Goal: Task Accomplishment & Management: Manage account settings

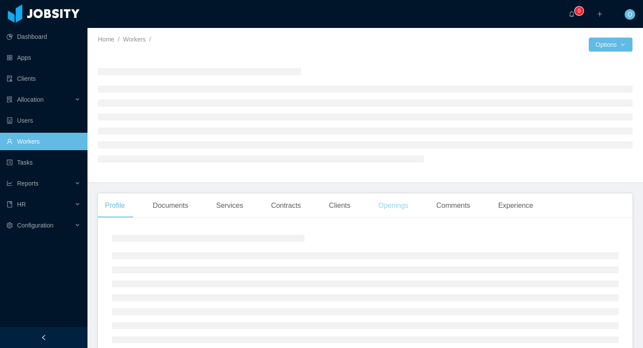
click at [385, 212] on div "Openings" at bounding box center [393, 206] width 44 height 24
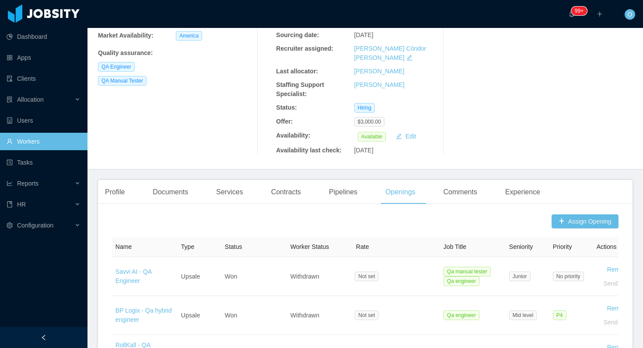
scroll to position [494, 0]
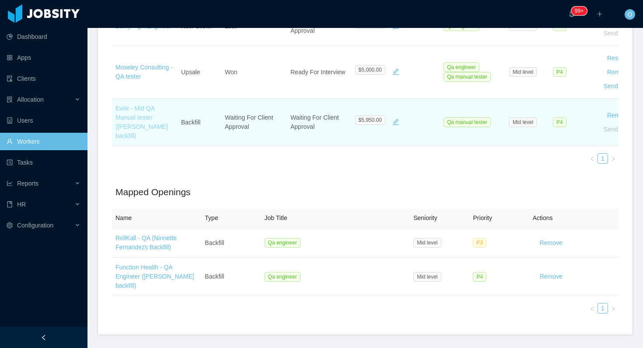
click at [135, 105] on link "Evite - Mid QA Manual tester (Juan Penalosa's backfill)" at bounding box center [141, 122] width 52 height 35
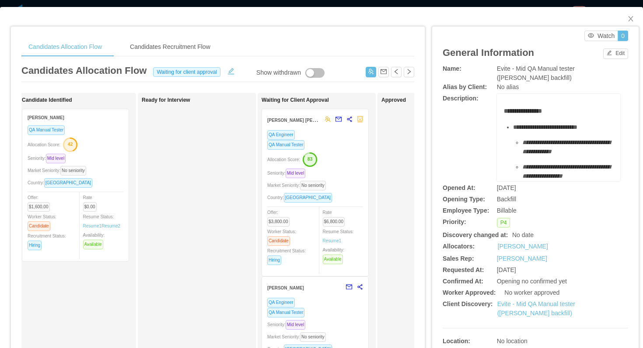
scroll to position [0, 180]
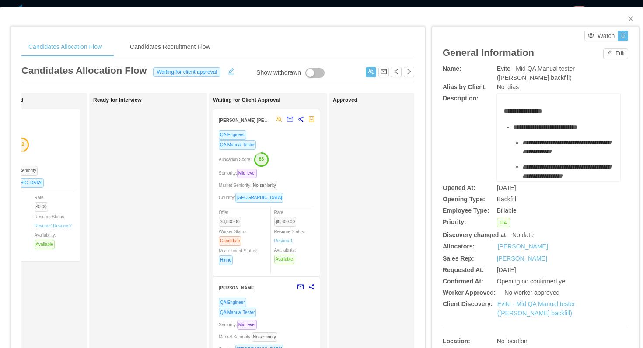
click at [293, 135] on div "QA Engineer" at bounding box center [267, 135] width 96 height 10
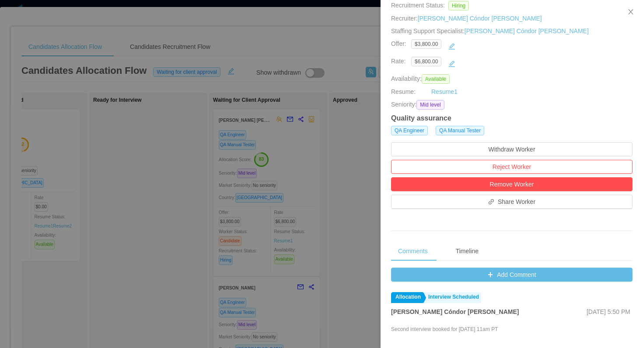
scroll to position [132, 0]
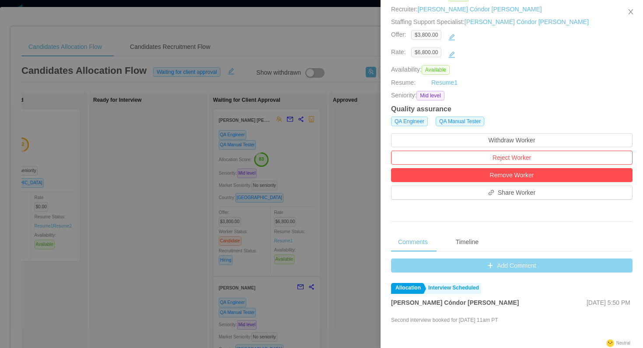
click at [410, 261] on button "Add Comment" at bounding box center [511, 266] width 241 height 14
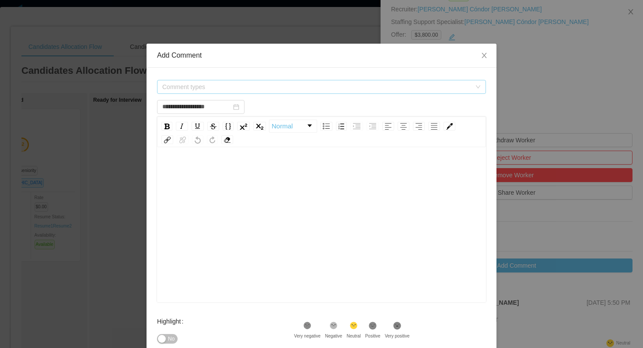
click at [315, 81] on span "Comment types" at bounding box center [318, 86] width 313 height 13
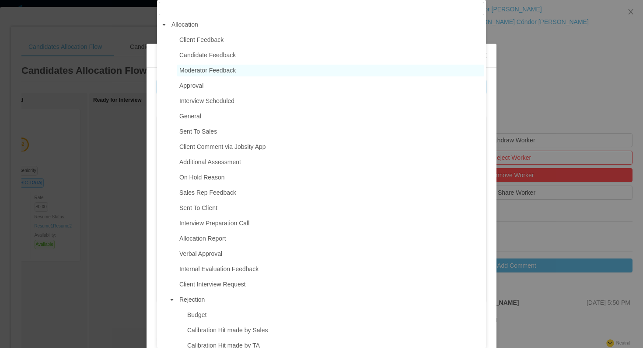
click at [215, 69] on span "Moderator Feedback" at bounding box center [207, 70] width 56 height 7
type input "**********"
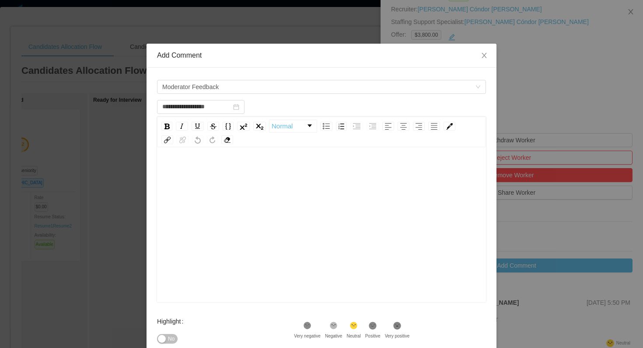
click at [208, 200] on div "rdw-editor" at bounding box center [321, 238] width 315 height 153
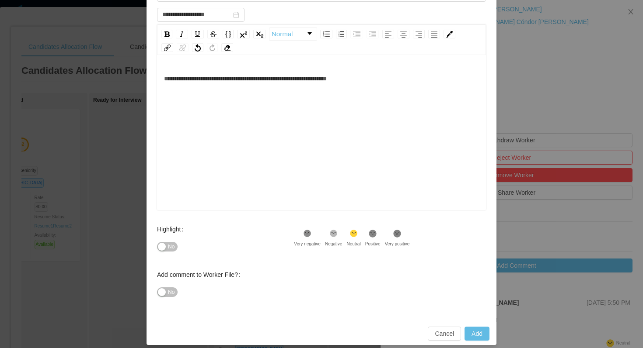
scroll to position [95, 0]
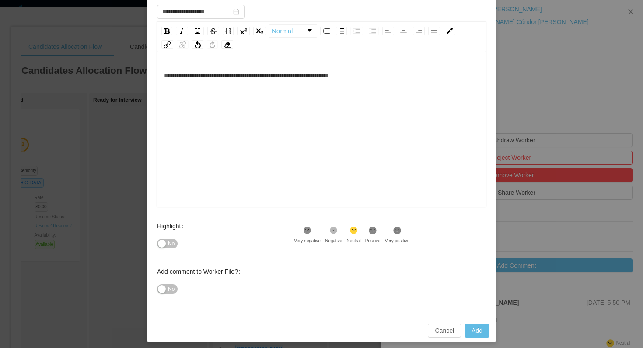
click at [377, 236] on div ".st1{fill:#232323}" at bounding box center [372, 231] width 15 height 11
click at [471, 329] on button "Add" at bounding box center [476, 331] width 25 height 14
type input "**********"
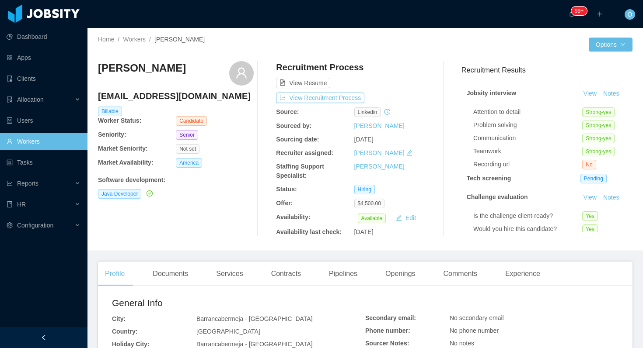
click at [163, 97] on h4 "[EMAIL_ADDRESS][DOMAIN_NAME]" at bounding box center [176, 96] width 156 height 12
click at [163, 97] on h4 "andres96666@gmail.com" at bounding box center [176, 96] width 156 height 12
copy h4 "andres96666@gmail.com"
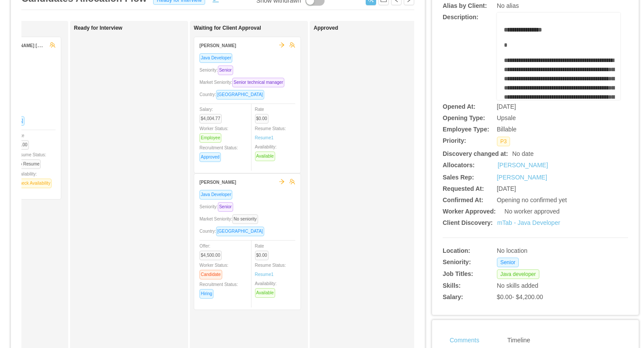
scroll to position [72, 0]
click at [278, 83] on div "Market Seniority: Senior technical manager" at bounding box center [247, 83] width 96 height 10
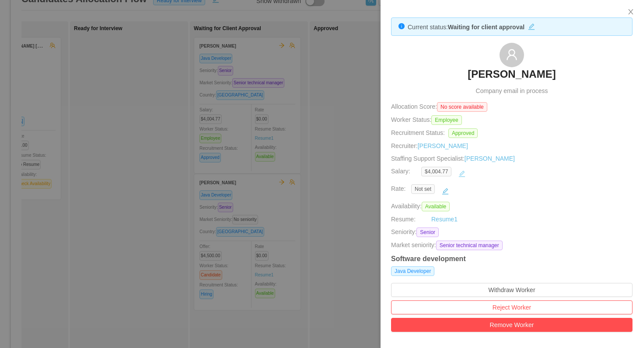
click at [463, 175] on button "button" at bounding box center [462, 174] width 14 height 14
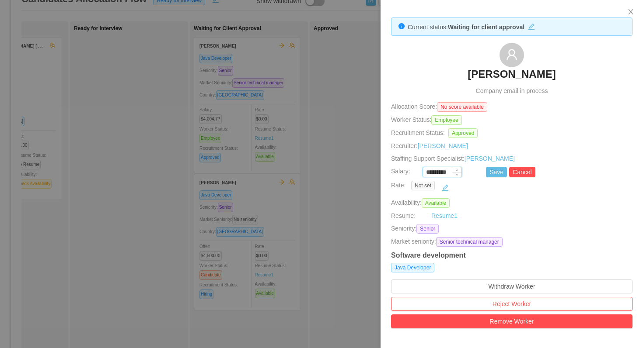
click at [449, 173] on input "*********" at bounding box center [442, 173] width 38 height 10
click at [490, 173] on button "Save" at bounding box center [496, 172] width 21 height 10
type input "*********"
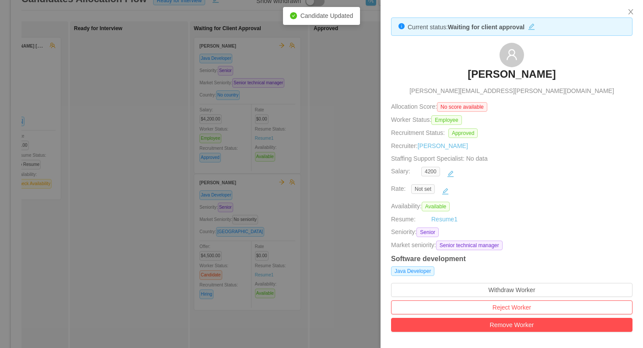
click at [327, 158] on div at bounding box center [321, 174] width 643 height 348
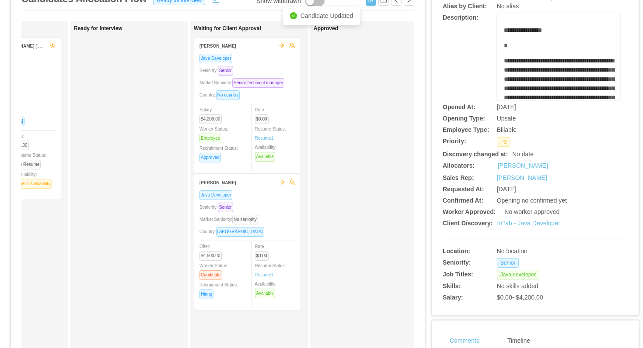
click at [276, 84] on div "Market Seniority: Senior technical manager" at bounding box center [247, 83] width 96 height 10
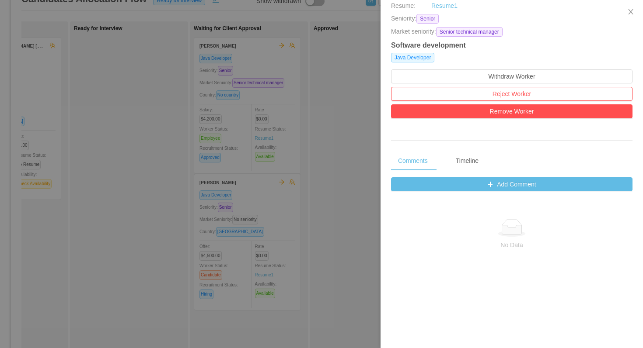
scroll to position [248, 0]
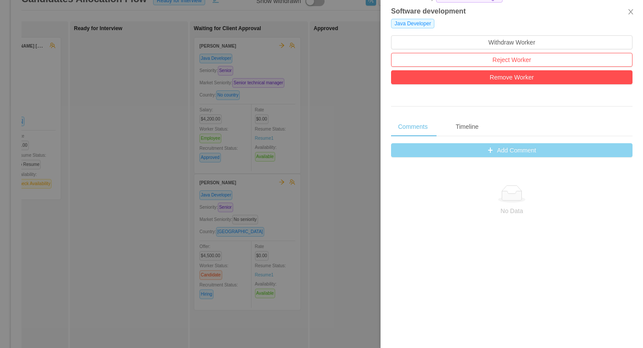
click at [400, 150] on button "Add Comment" at bounding box center [511, 150] width 241 height 14
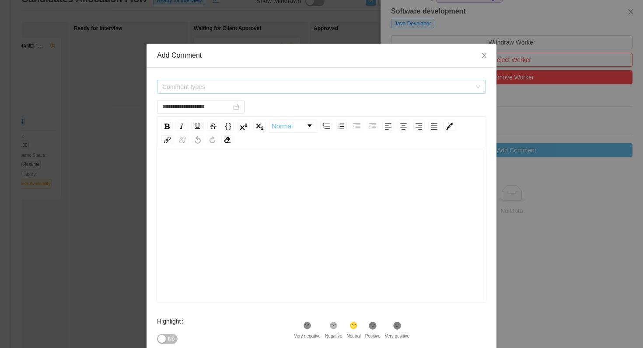
click at [298, 83] on span "Comment types" at bounding box center [316, 87] width 309 height 9
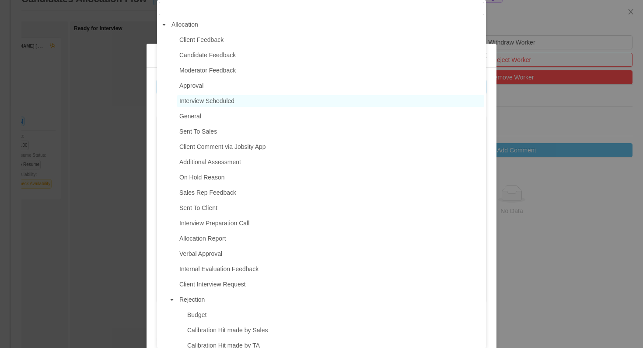
type input "**********"
click at [232, 97] on span "Interview Scheduled" at bounding box center [206, 100] width 55 height 7
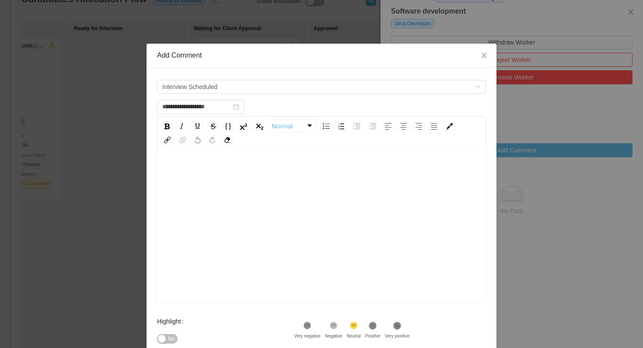
click at [238, 188] on div "rdw-editor" at bounding box center [321, 238] width 315 height 153
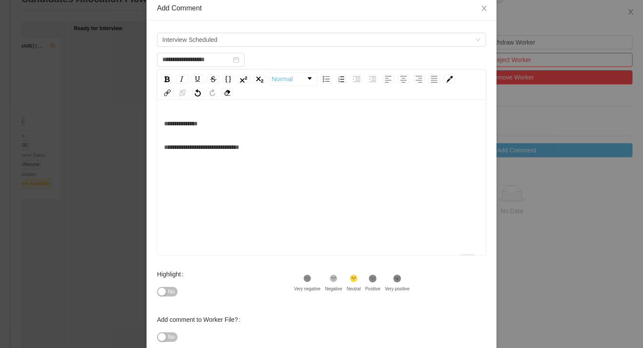
scroll to position [52, 0]
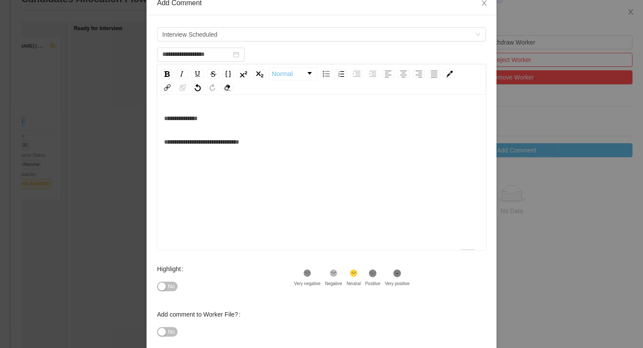
click at [379, 269] on div "Highlight No .st0{fill:#8a8a8a}.st2{fill:#262626} Very negative .st1{fill:#2626…" at bounding box center [321, 283] width 329 height 45
click at [376, 275] on icon at bounding box center [372, 273] width 7 height 7
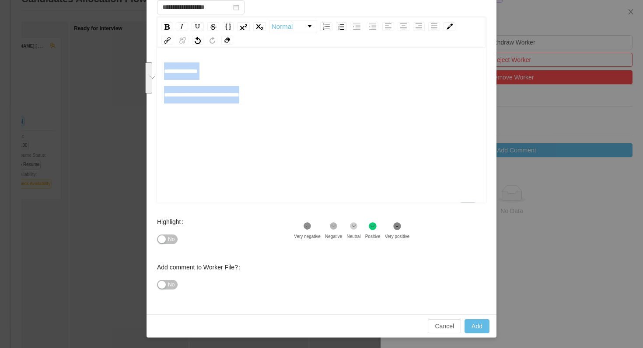
drag, startPoint x: 273, startPoint y: 96, endPoint x: 164, endPoint y: 75, distance: 110.8
click at [164, 75] on div "**********" at bounding box center [321, 83] width 315 height 41
copy div "**********"
type input "**********"
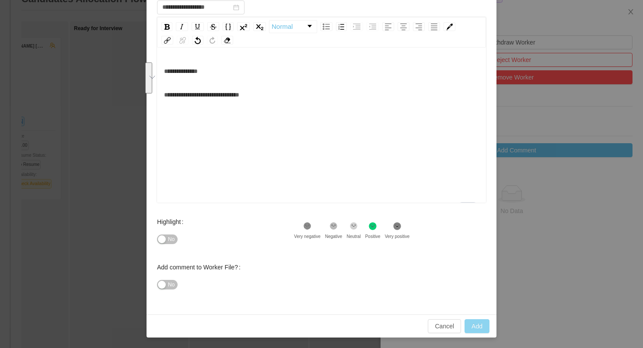
click at [471, 325] on button "Add" at bounding box center [476, 327] width 25 height 14
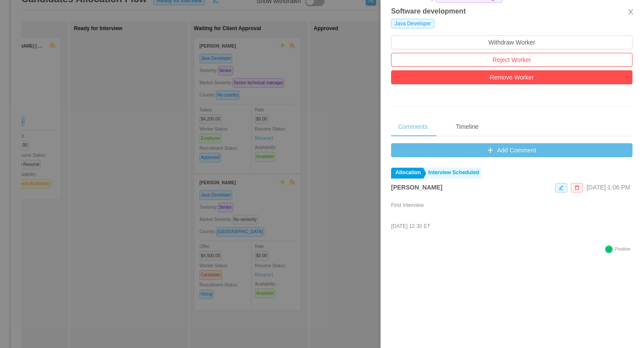
click at [355, 161] on div at bounding box center [321, 174] width 643 height 348
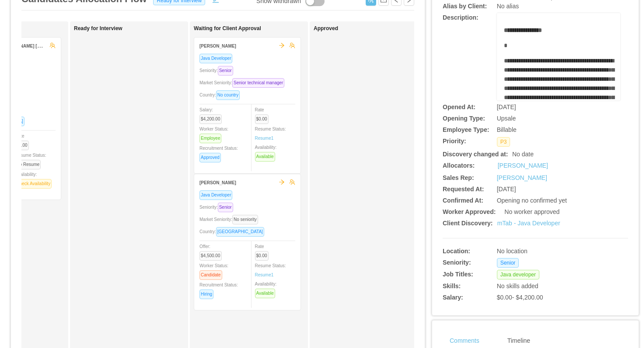
click at [277, 212] on div "Seniority: Senior" at bounding box center [247, 207] width 96 height 10
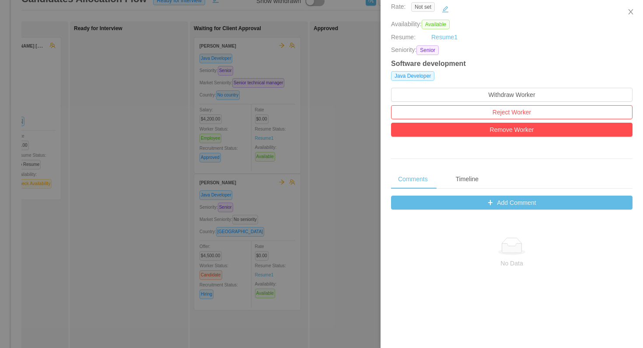
scroll to position [175, 0]
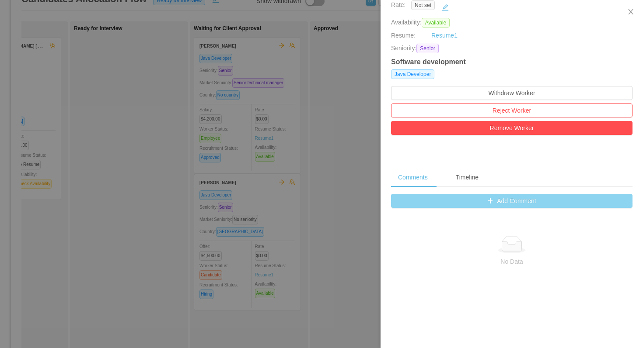
click at [449, 205] on button "Add Comment" at bounding box center [511, 201] width 241 height 14
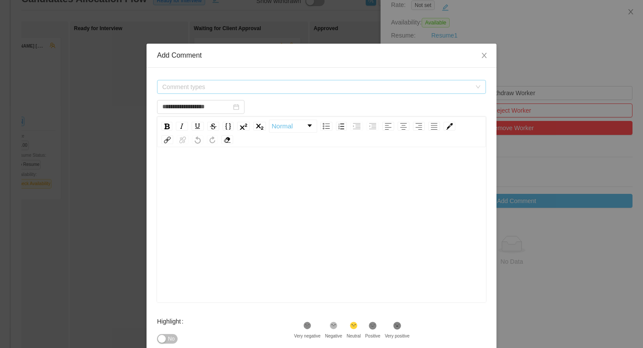
click at [293, 89] on span "Comment types" at bounding box center [316, 87] width 309 height 9
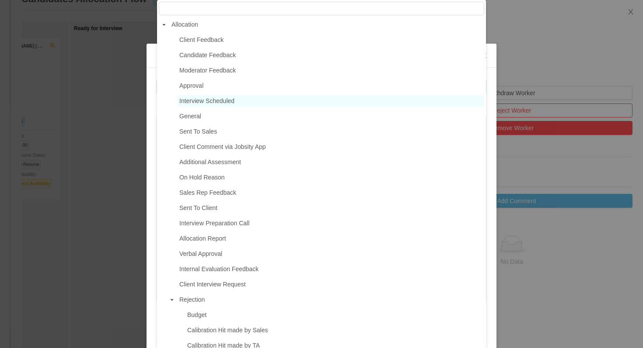
type input "**********"
click at [243, 100] on span "Interview Scheduled" at bounding box center [330, 101] width 307 height 12
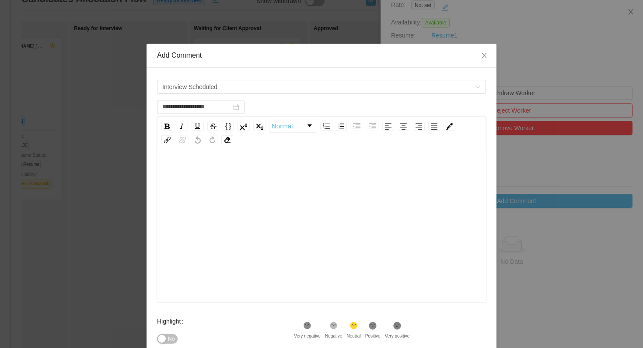
click at [228, 194] on div "rdw-editor" at bounding box center [321, 238] width 315 height 153
drag, startPoint x: 258, startPoint y: 194, endPoint x: 244, endPoint y: 195, distance: 14.0
click at [239, 195] on span "**********" at bounding box center [201, 194] width 75 height 6
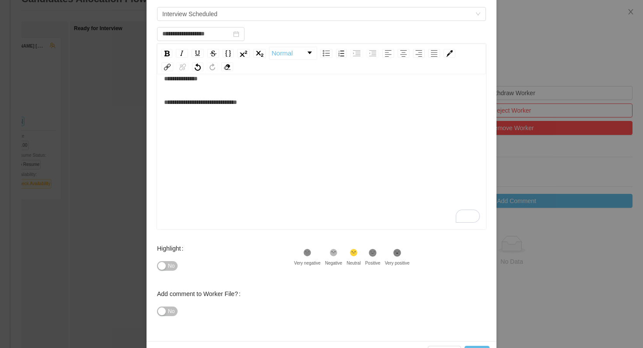
scroll to position [100, 0]
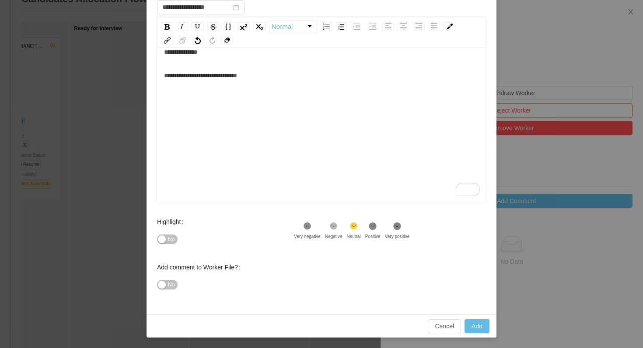
click at [376, 229] on icon at bounding box center [372, 225] width 7 height 7
click at [472, 327] on button "Add" at bounding box center [476, 327] width 25 height 14
type input "**********"
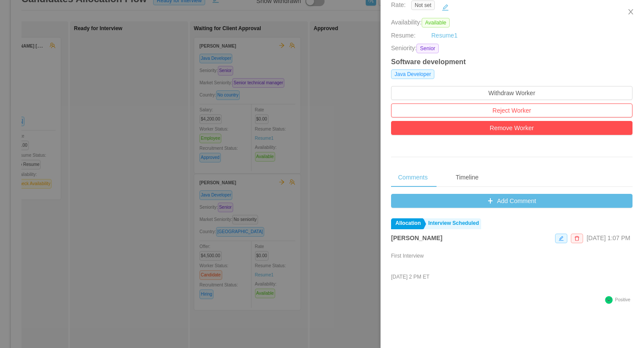
click at [111, 109] on div at bounding box center [321, 174] width 643 height 348
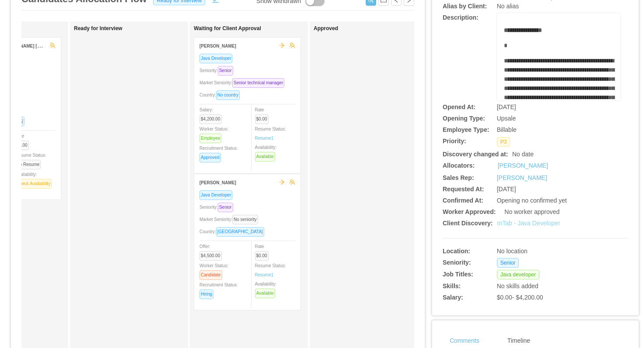
click at [518, 223] on link "mTab - Java Developer" at bounding box center [528, 223] width 63 height 7
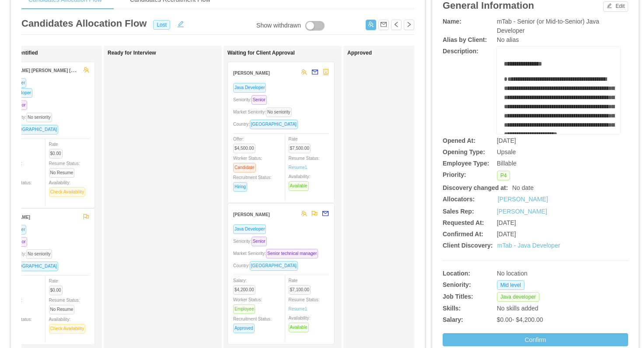
scroll to position [61, 0]
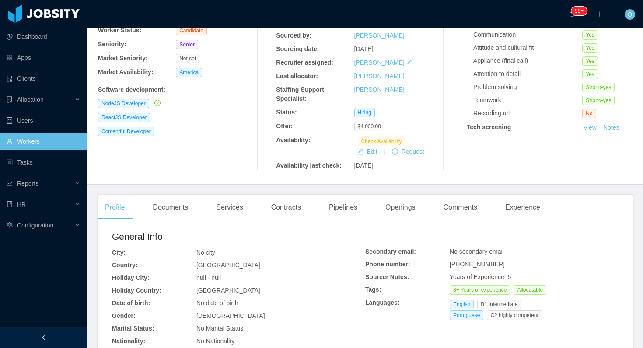
scroll to position [249, 0]
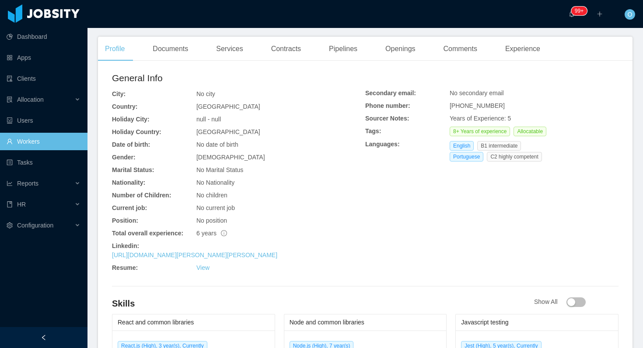
click at [241, 250] on div "Linkedin:" at bounding box center [238, 246] width 253 height 9
click at [239, 256] on link "[URL][DOMAIN_NAME][PERSON_NAME][PERSON_NAME]" at bounding box center [194, 255] width 165 height 7
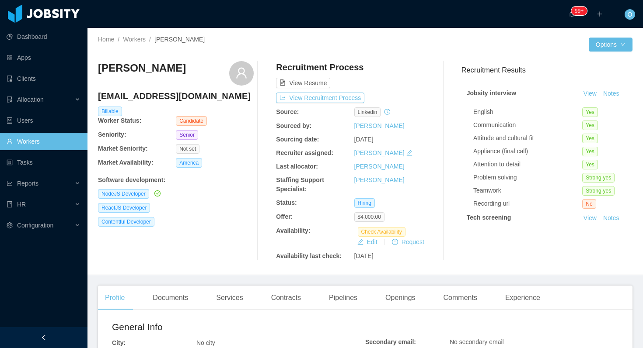
click at [162, 94] on h4 "[EMAIL_ADDRESS][DOMAIN_NAME]" at bounding box center [176, 96] width 156 height 12
copy h4 "[EMAIL_ADDRESS][DOMAIN_NAME]"
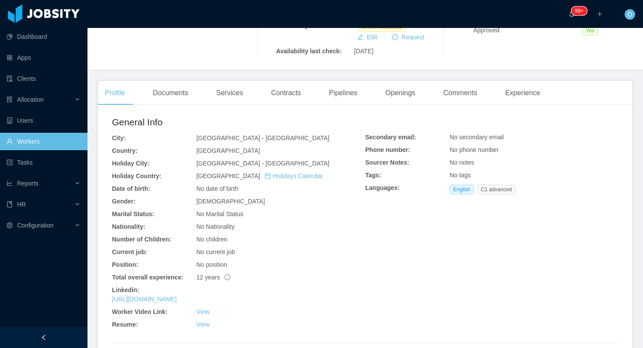
scroll to position [208, 0]
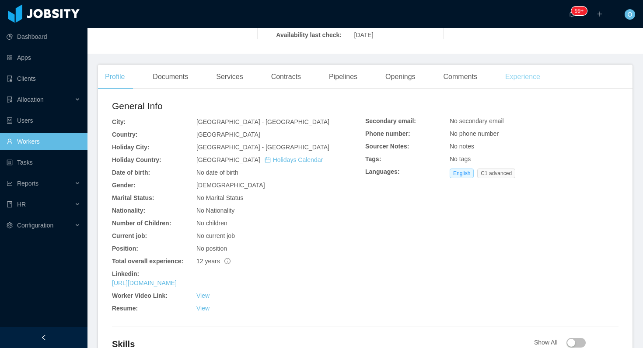
click at [531, 77] on div "Experience" at bounding box center [522, 77] width 49 height 24
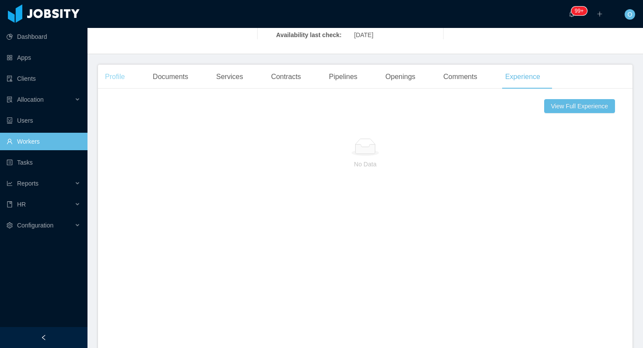
click at [120, 77] on div "Profile" at bounding box center [115, 77] width 34 height 24
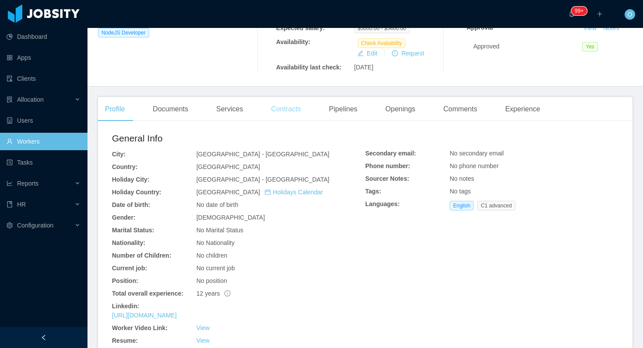
scroll to position [170, 0]
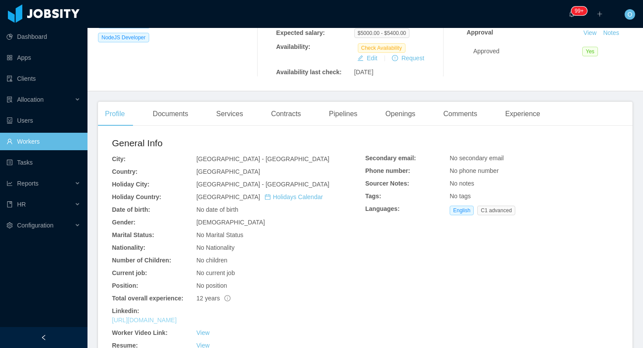
click at [177, 319] on link "[URL][DOMAIN_NAME]" at bounding box center [144, 320] width 65 height 7
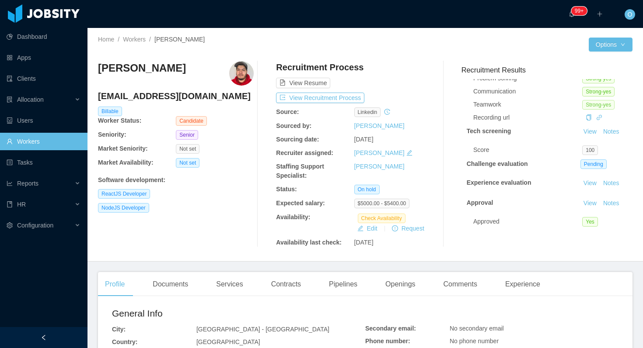
scroll to position [0, 0]
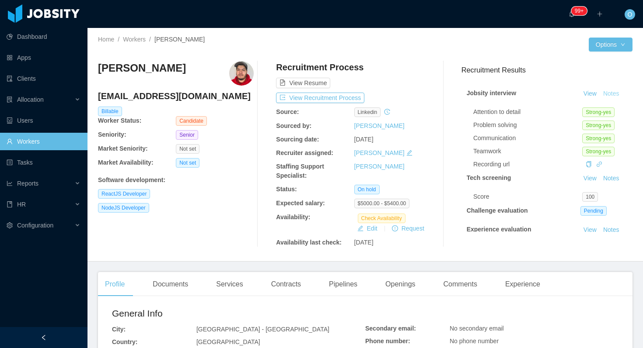
click at [615, 96] on button "Notes" at bounding box center [610, 94] width 23 height 10
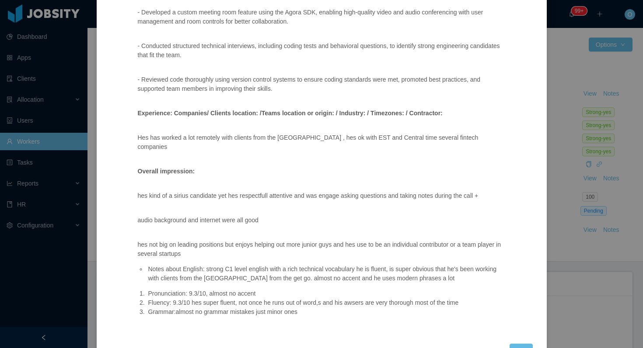
scroll to position [679, 0]
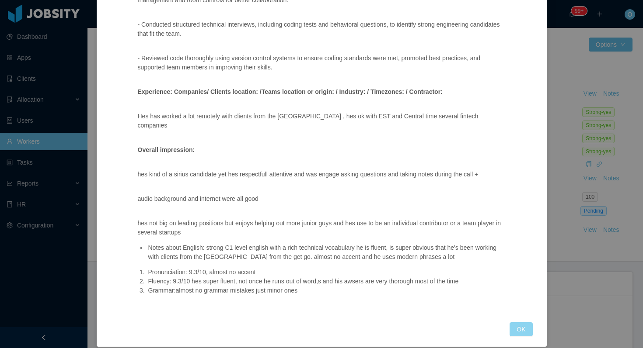
click at [527, 323] on button "OK" at bounding box center [520, 330] width 23 height 14
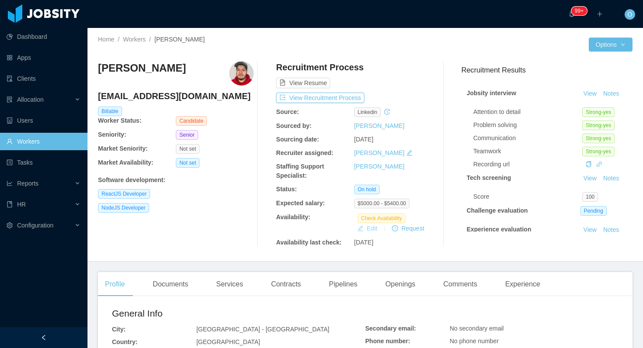
click at [370, 227] on button "Edit" at bounding box center [367, 228] width 27 height 10
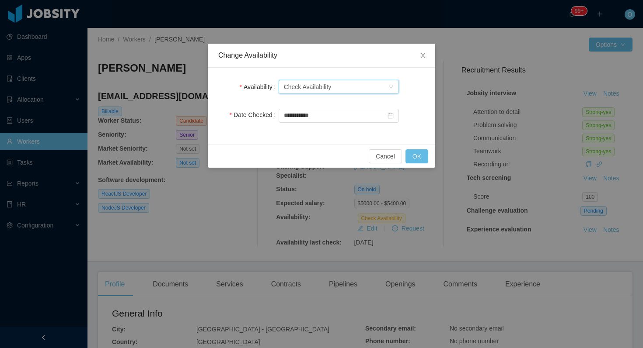
click at [338, 90] on div "Select one Check Availability" at bounding box center [336, 86] width 104 height 13
click at [338, 119] on li "Not Available" at bounding box center [338, 118] width 120 height 14
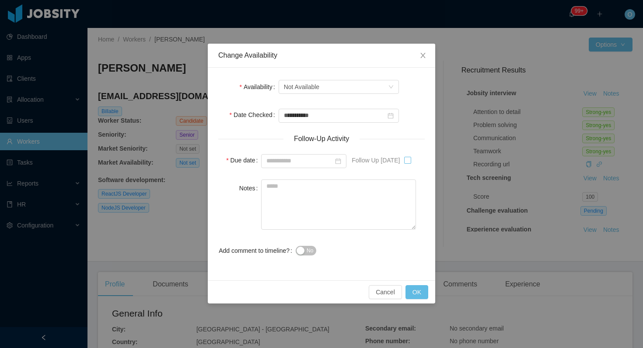
type input "**********"
click at [416, 291] on button "OK" at bounding box center [416, 292] width 23 height 14
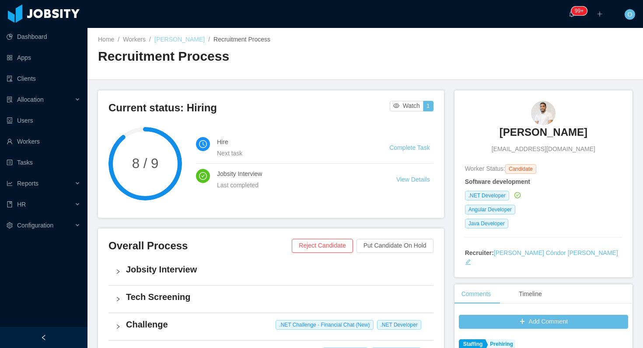
click at [180, 42] on link "[PERSON_NAME]" at bounding box center [179, 39] width 50 height 7
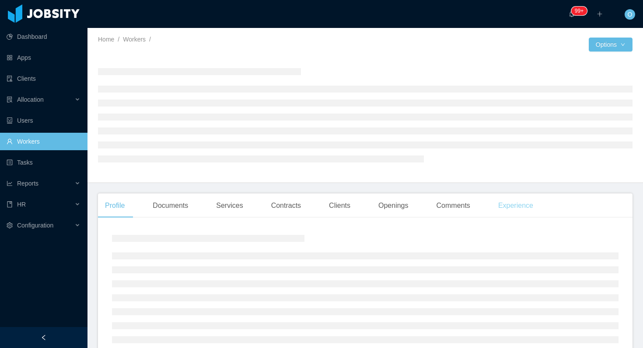
click at [513, 210] on div "Experience" at bounding box center [515, 206] width 49 height 24
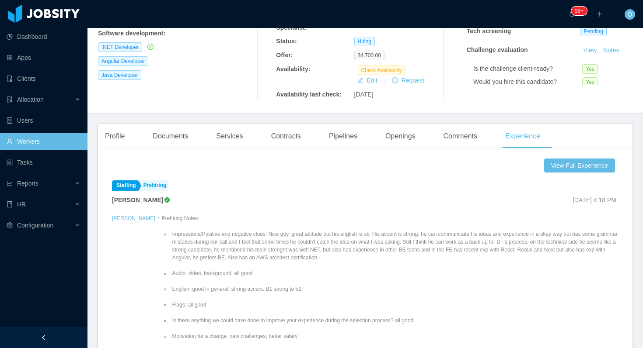
scroll to position [159, 0]
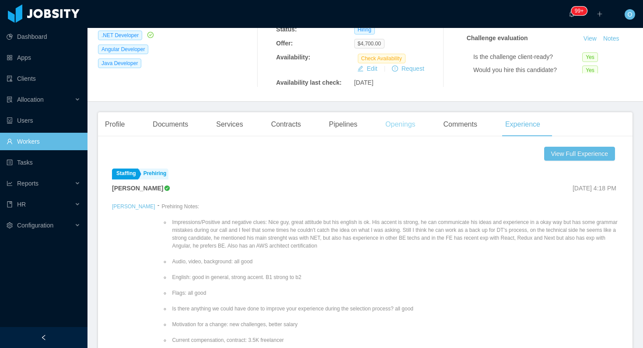
click at [408, 119] on div "Openings" at bounding box center [400, 124] width 44 height 24
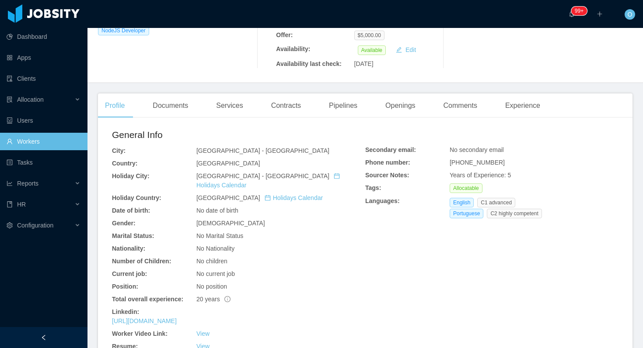
scroll to position [182, 0]
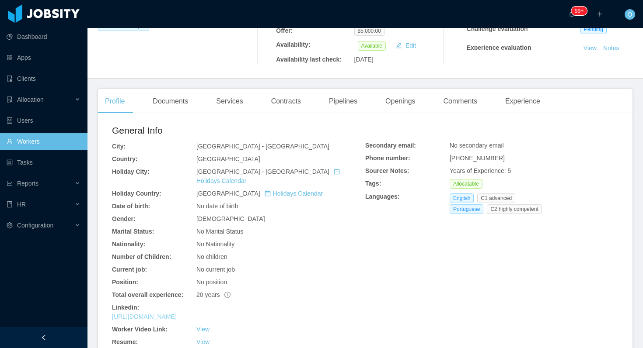
click at [177, 313] on link "https://www.linkedin.com/in/raelbr" at bounding box center [144, 316] width 65 height 7
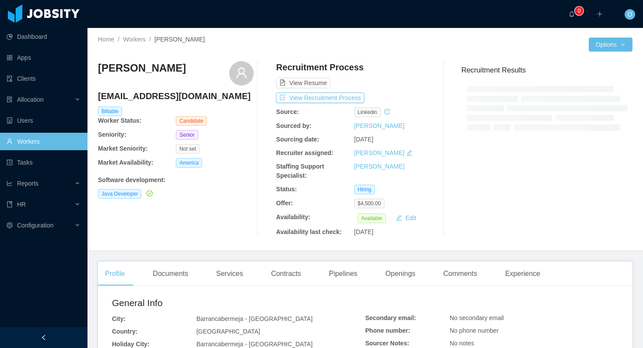
click at [179, 97] on h4 "[EMAIL_ADDRESS][DOMAIN_NAME]" at bounding box center [176, 96] width 156 height 12
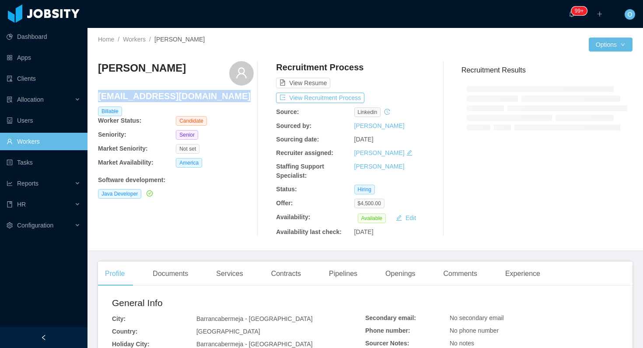
copy h4 "[EMAIL_ADDRESS][DOMAIN_NAME]"
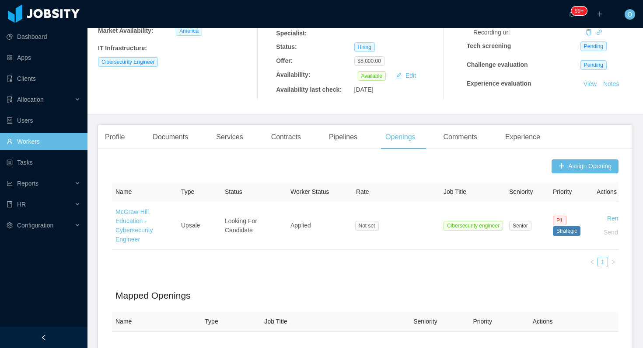
scroll to position [74, 0]
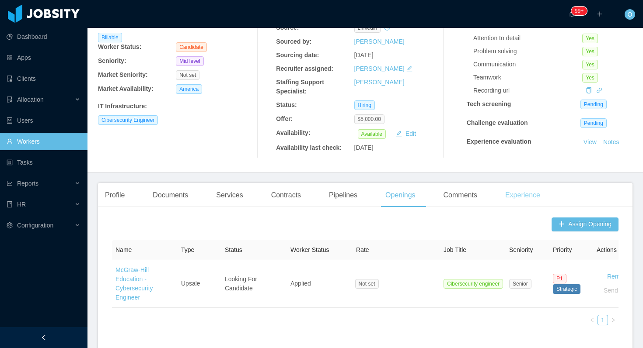
click at [530, 188] on div "Experience" at bounding box center [522, 195] width 49 height 24
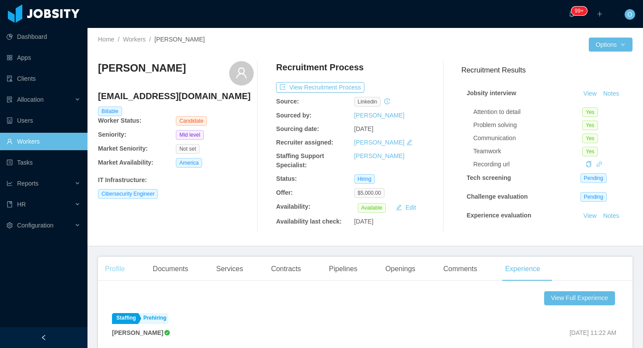
click at [125, 268] on div "Profile" at bounding box center [115, 269] width 34 height 24
